Goal: Understand process/instructions: Learn how to perform a task or action

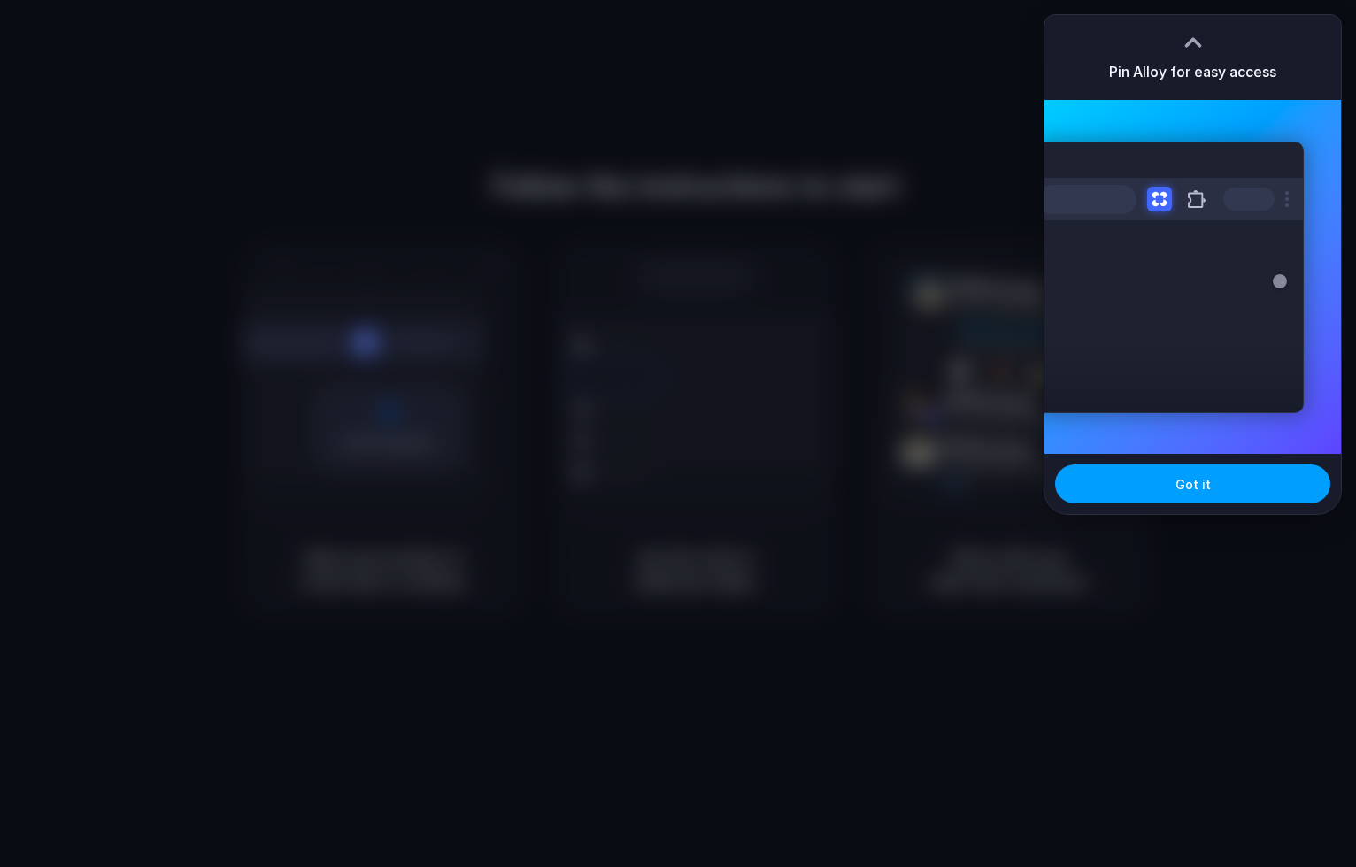
click at [1199, 491] on span "Got it" at bounding box center [1192, 484] width 35 height 19
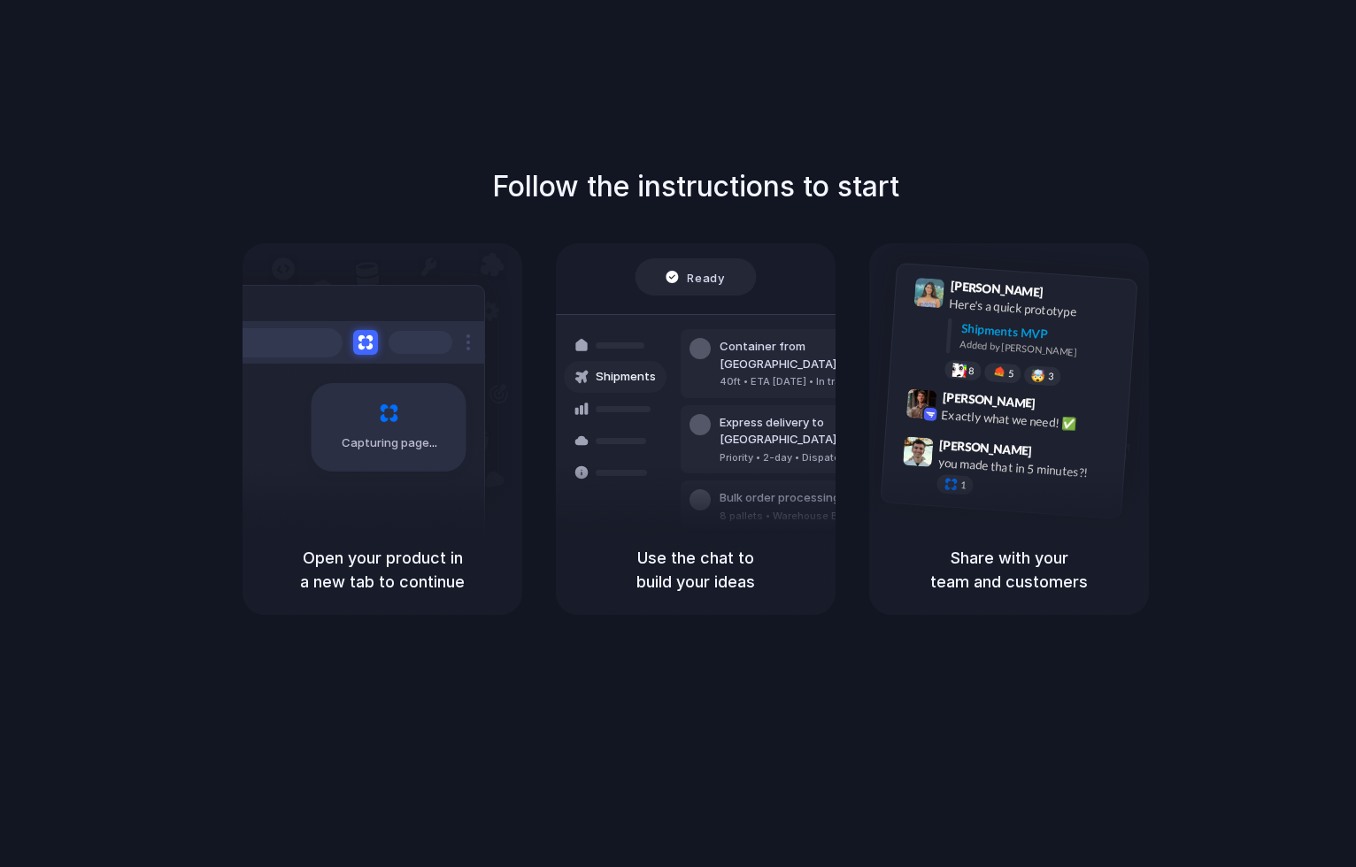
click at [877, 92] on div "Follow the instructions to start Capturing page Open your product in a new tab …" at bounding box center [695, 451] width 1391 height 903
